Goal: Navigation & Orientation: Understand site structure

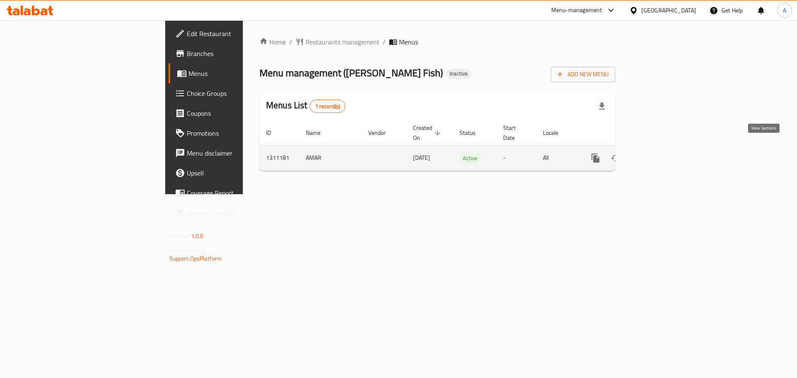
click at [661, 153] on icon "enhanced table" at bounding box center [656, 158] width 10 height 10
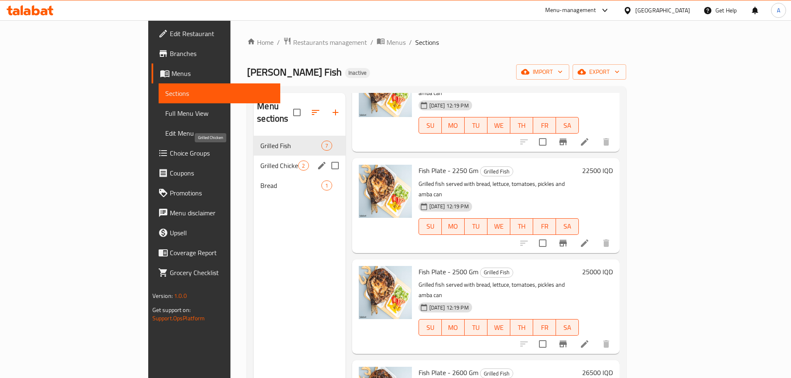
click at [260, 161] on span "Grilled Chicken" at bounding box center [279, 166] width 38 height 10
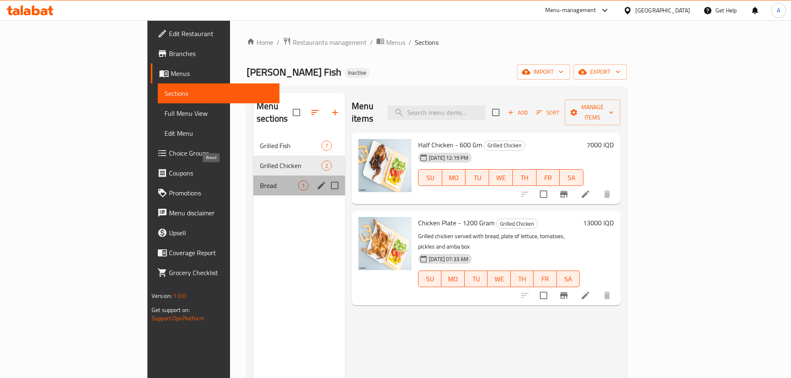
click at [260, 181] on span "Bread" at bounding box center [279, 186] width 38 height 10
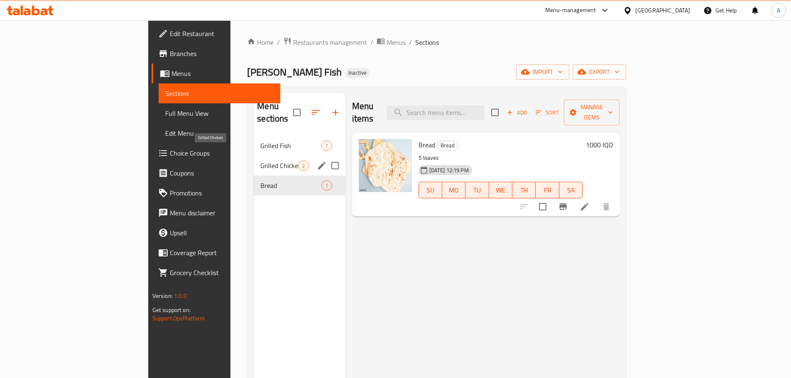
click at [260, 161] on span "Grilled Chicken" at bounding box center [279, 166] width 38 height 10
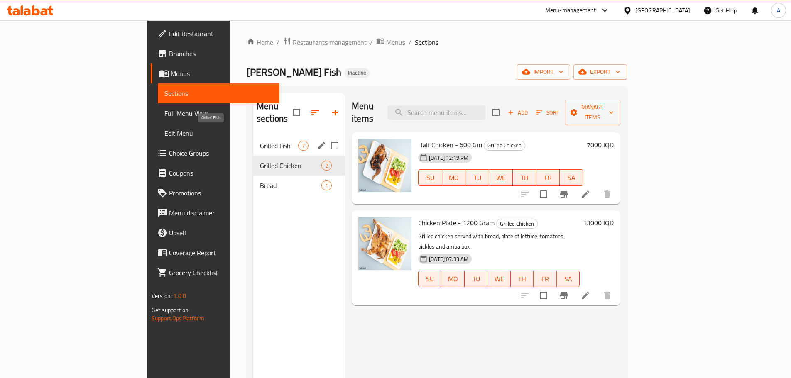
click at [253, 136] on div "Grilled Fish 7" at bounding box center [299, 146] width 92 height 20
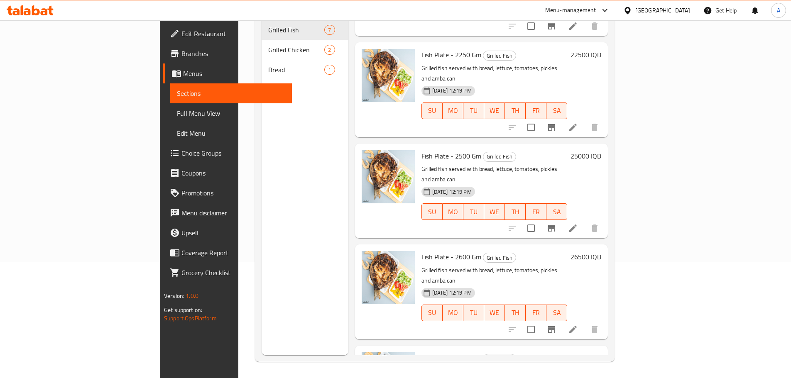
scroll to position [116, 0]
click at [262, 236] on div "Menu sections Grilled Fish 7 Grilled Chicken 2 Bread 1" at bounding box center [305, 166] width 87 height 378
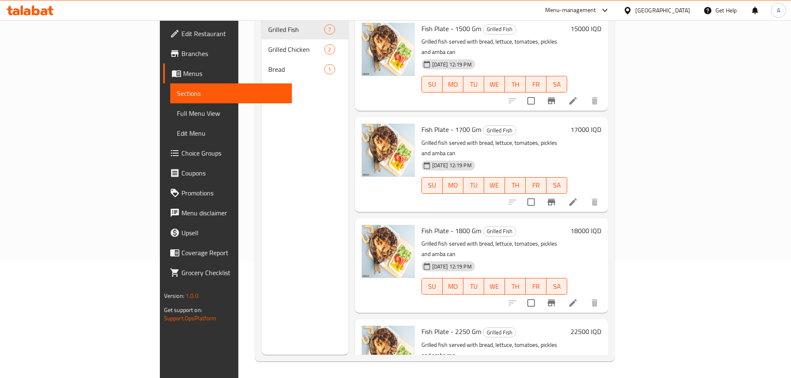
scroll to position [0, 0]
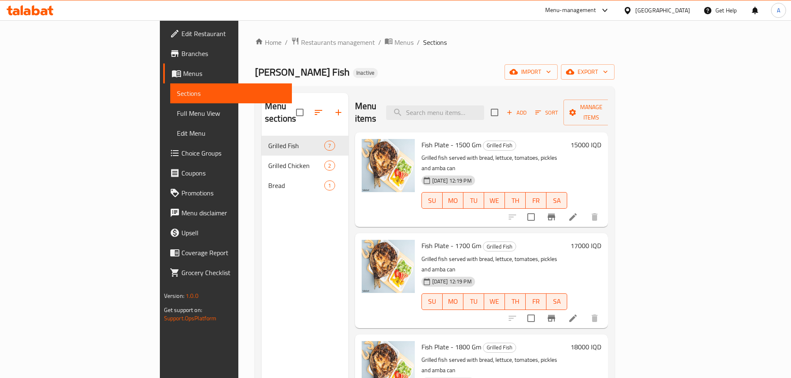
click at [181, 53] on span "Branches" at bounding box center [233, 54] width 104 height 10
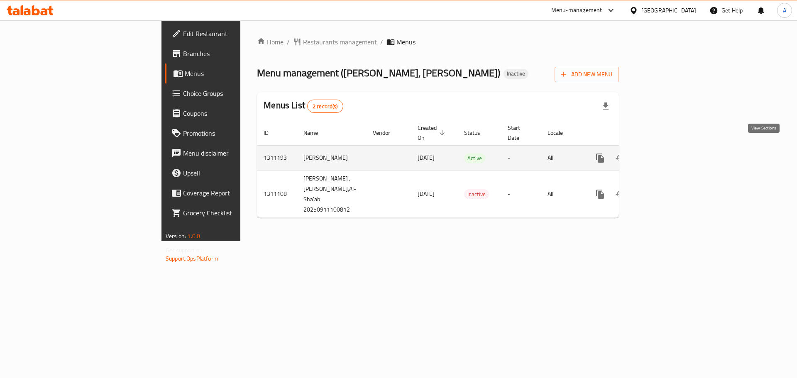
click at [664, 154] on icon "enhanced table" at bounding box center [659, 157] width 7 height 7
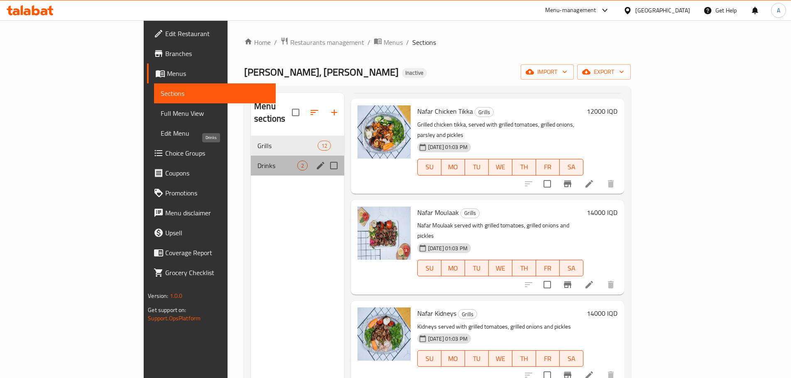
click at [257, 161] on span "Drinks" at bounding box center [277, 166] width 40 height 10
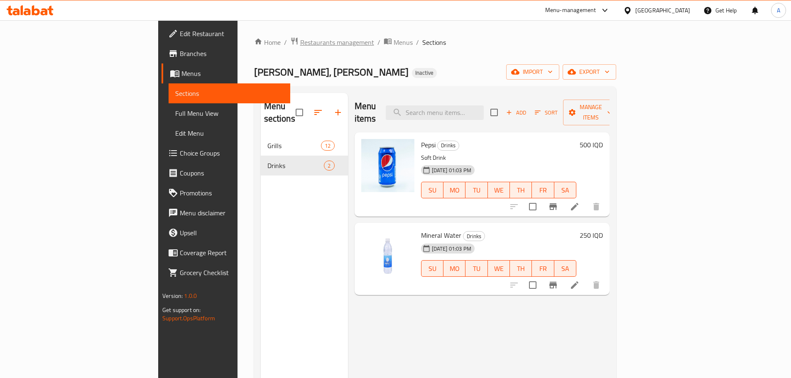
click at [300, 40] on span "Restaurants management" at bounding box center [337, 42] width 74 height 10
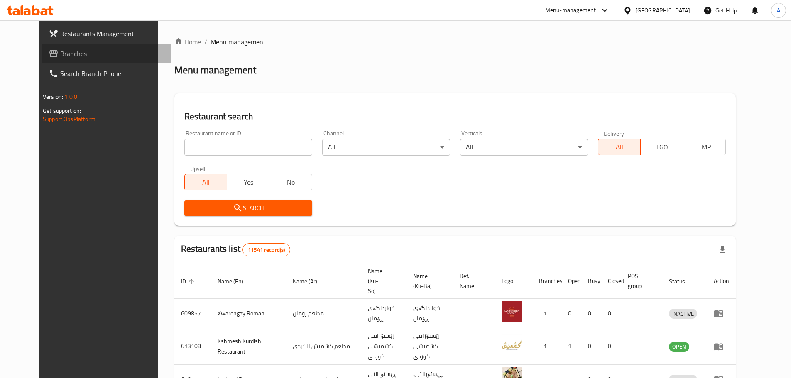
click at [60, 50] on span "Branches" at bounding box center [112, 54] width 104 height 10
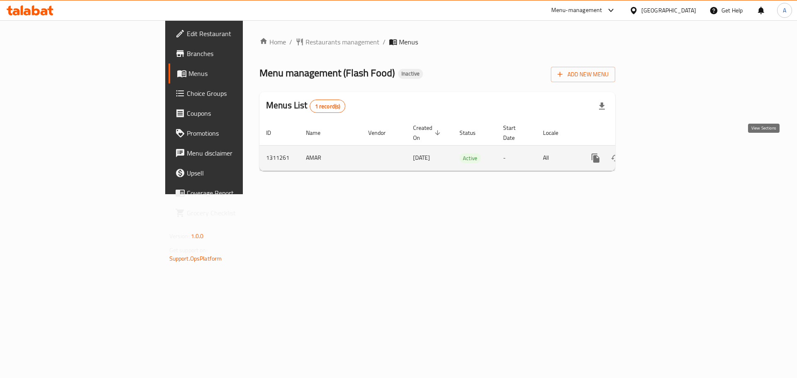
click at [661, 153] on icon "enhanced table" at bounding box center [656, 158] width 10 height 10
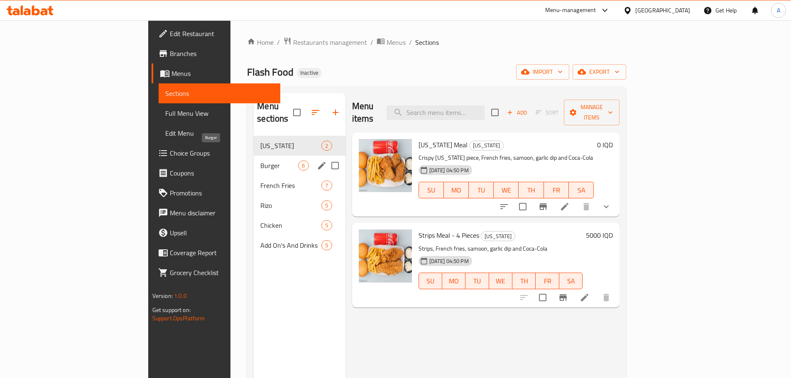
click at [260, 161] on span "Burger" at bounding box center [279, 166] width 38 height 10
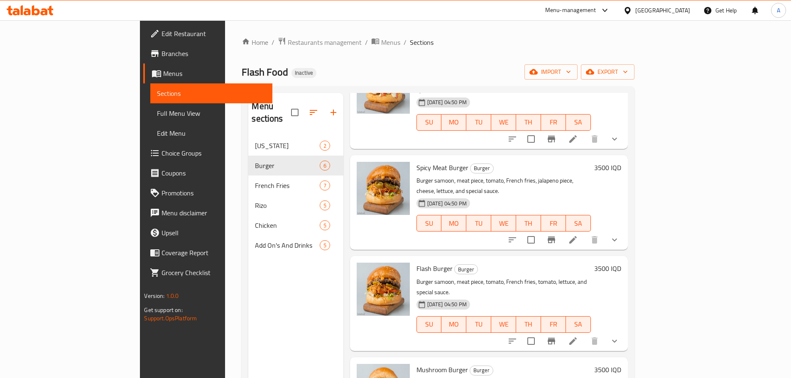
scroll to position [187, 0]
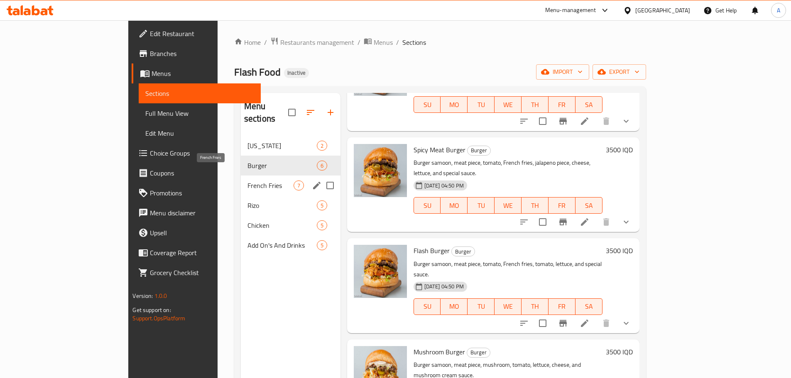
click at [247, 181] on span "French Fries" at bounding box center [270, 186] width 46 height 10
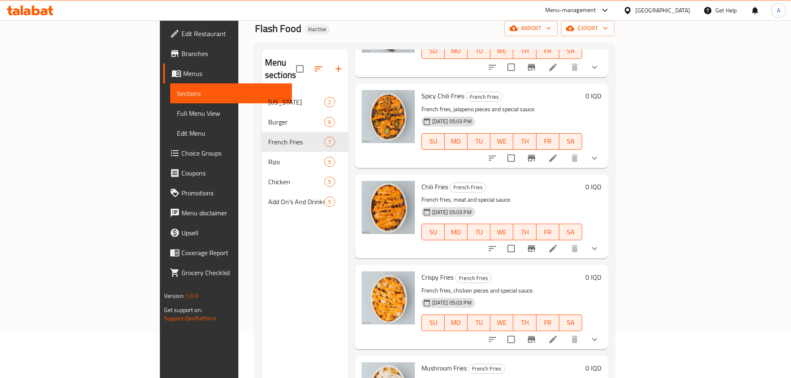
scroll to position [83, 0]
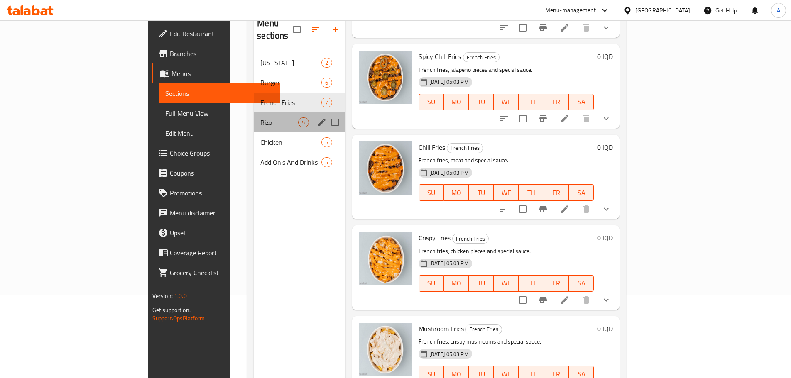
click at [254, 113] on div "Rizo 5" at bounding box center [299, 123] width 91 height 20
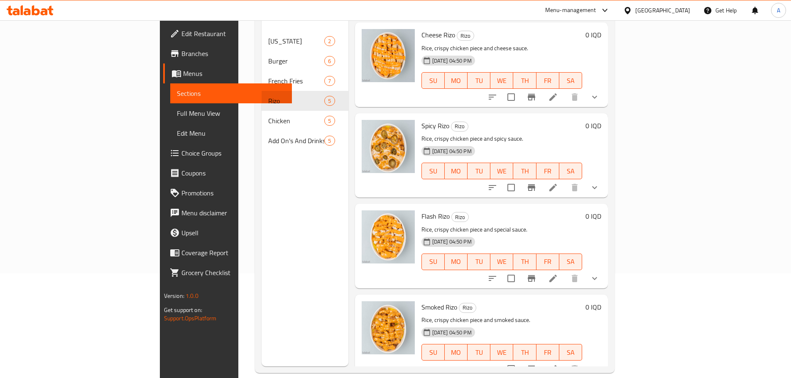
scroll to position [116, 0]
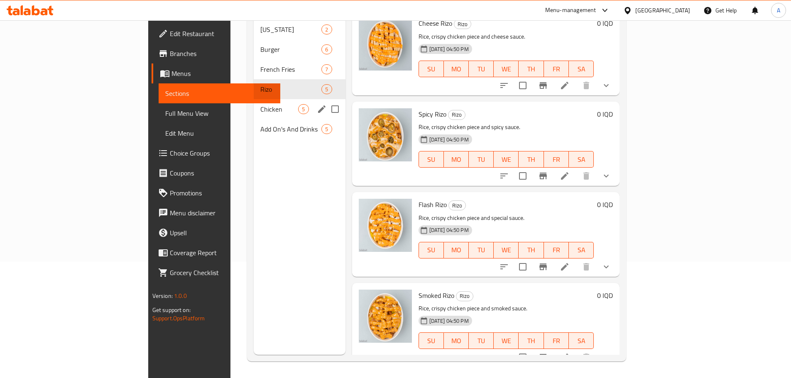
click at [254, 102] on div "Chicken 5" at bounding box center [299, 109] width 91 height 20
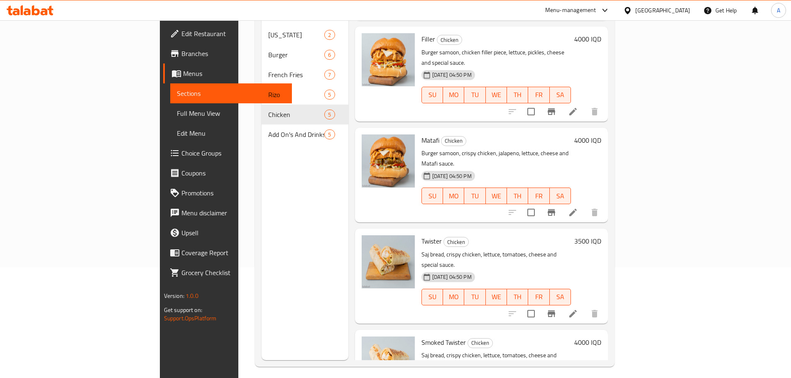
scroll to position [116, 0]
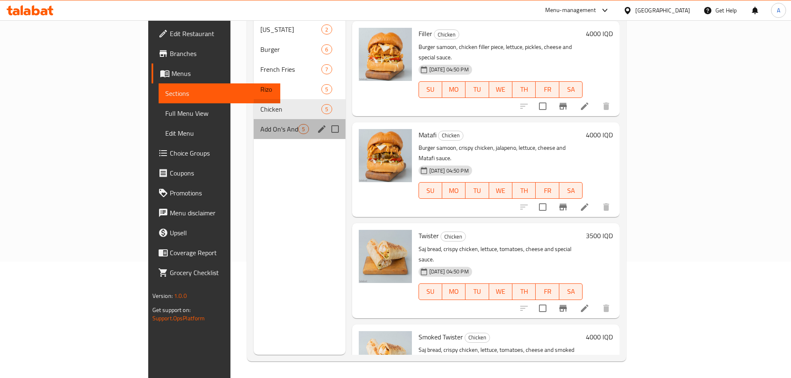
click at [254, 122] on div "Add On's And Drinks 5" at bounding box center [299, 129] width 91 height 20
